Goal: Navigation & Orientation: Find specific page/section

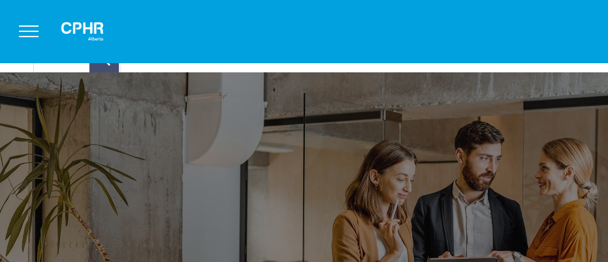
click at [81, 36] on img at bounding box center [82, 31] width 65 height 42
click at [28, 29] on button "menu" at bounding box center [29, 31] width 34 height 34
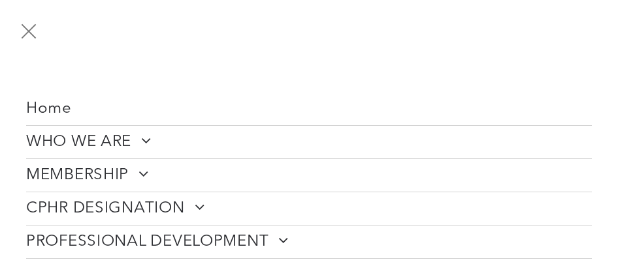
click at [67, 178] on span "MEMBERSHIP" at bounding box center [87, 176] width 123 height 20
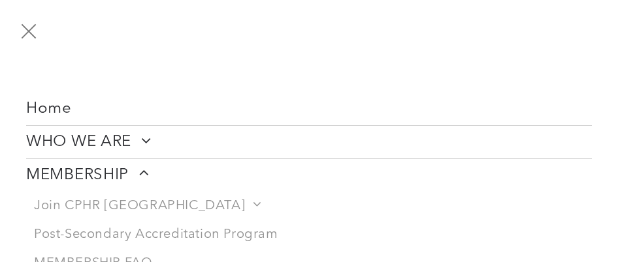
click at [27, 28] on span "menu" at bounding box center [29, 31] width 15 height 15
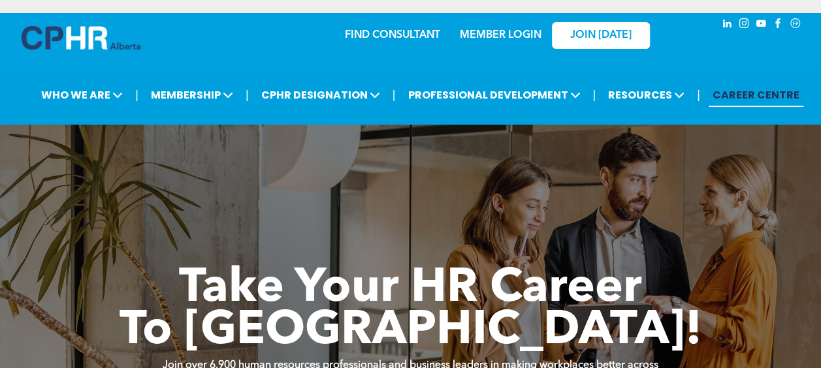
click at [513, 35] on link "MEMBER LOGIN" at bounding box center [501, 35] width 82 height 10
